Goal: Task Accomplishment & Management: Manage account settings

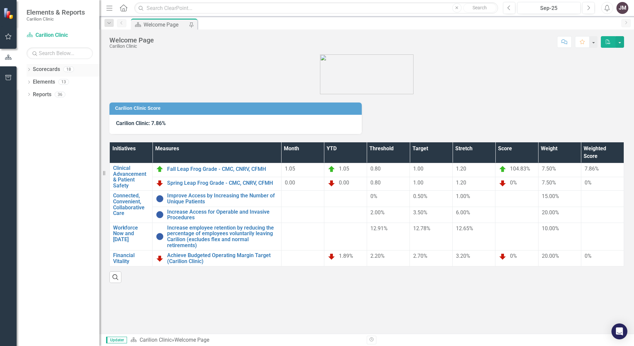
click at [28, 68] on icon "Dropdown" at bounding box center [29, 70] width 5 height 4
click at [33, 79] on div "Dropdown" at bounding box center [32, 82] width 5 height 6
click at [61, 94] on link "Department of Surgery" at bounding box center [71, 95] width 56 height 8
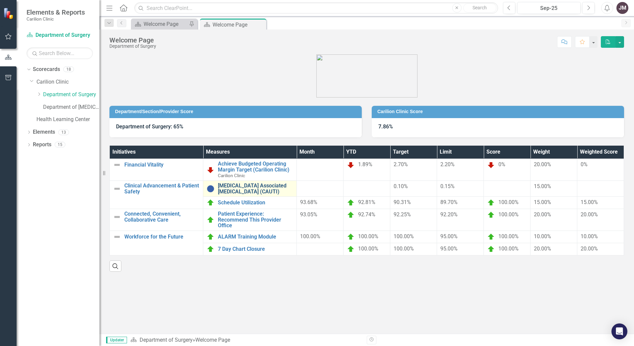
click at [254, 189] on link "[MEDICAL_DATA] Associated [MEDICAL_DATA] (CAUTI)" at bounding box center [255, 189] width 75 height 12
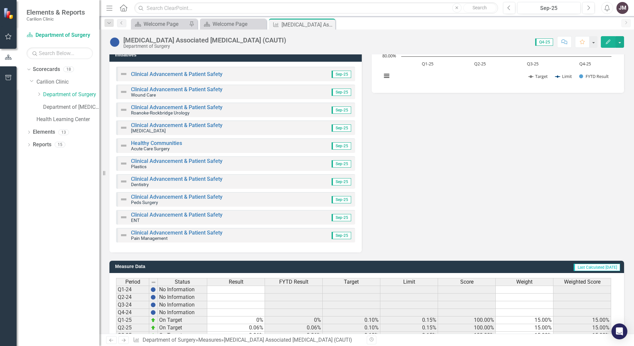
scroll to position [155, 0]
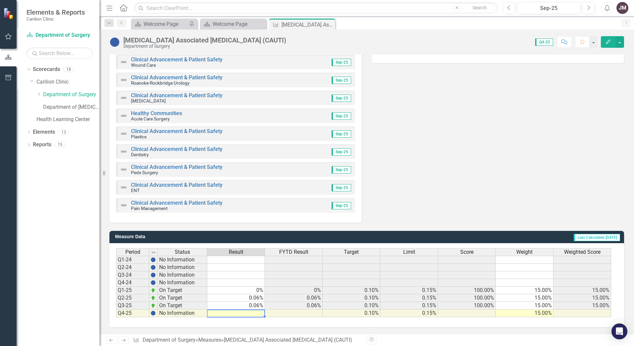
click at [254, 315] on td at bounding box center [236, 314] width 58 height 8
click at [235, 315] on td at bounding box center [236, 314] width 58 height 8
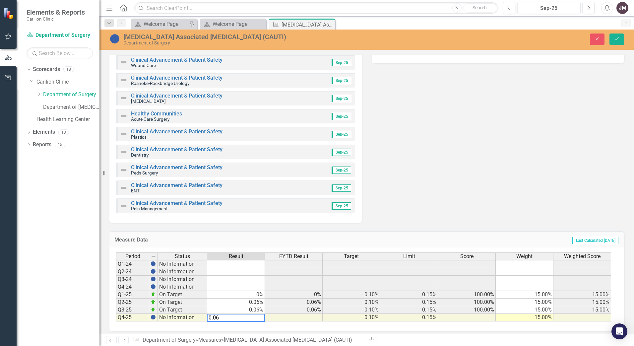
type textarea "0.06"
click at [400, 195] on div "Current Update Sep-25 Next Steps Sep-25 Initiatives Clinical Advancement & Pati…" at bounding box center [367, 77] width 525 height 291
click at [618, 39] on icon "submit" at bounding box center [617, 38] width 4 height 3
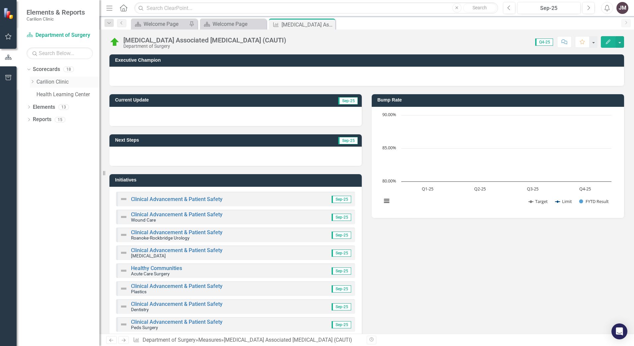
click at [32, 80] on icon "Dropdown" at bounding box center [32, 82] width 5 height 4
click at [55, 94] on link "Department of Surgery" at bounding box center [71, 95] width 56 height 8
